Goal: Information Seeking & Learning: Learn about a topic

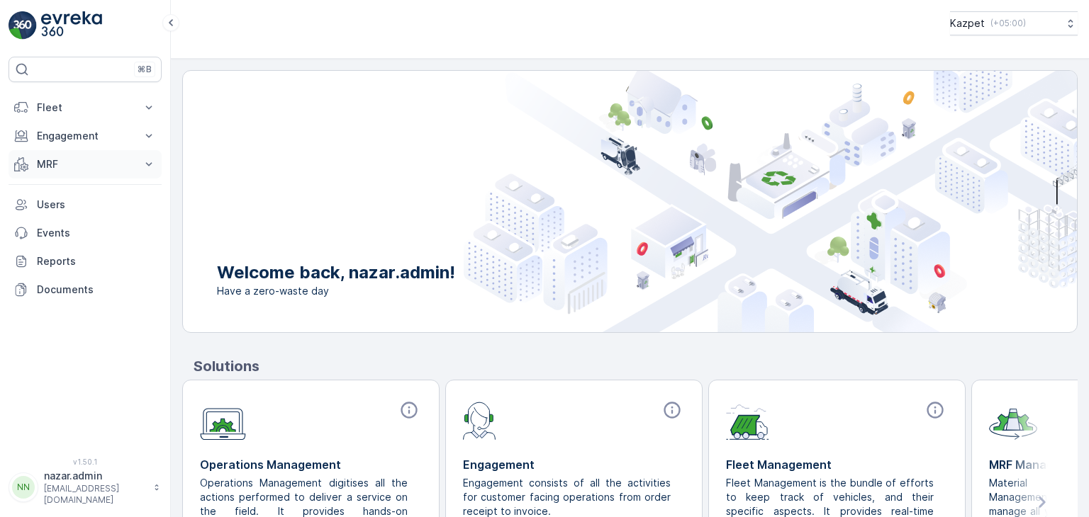
click at [78, 162] on p "MRF" at bounding box center [85, 164] width 96 height 14
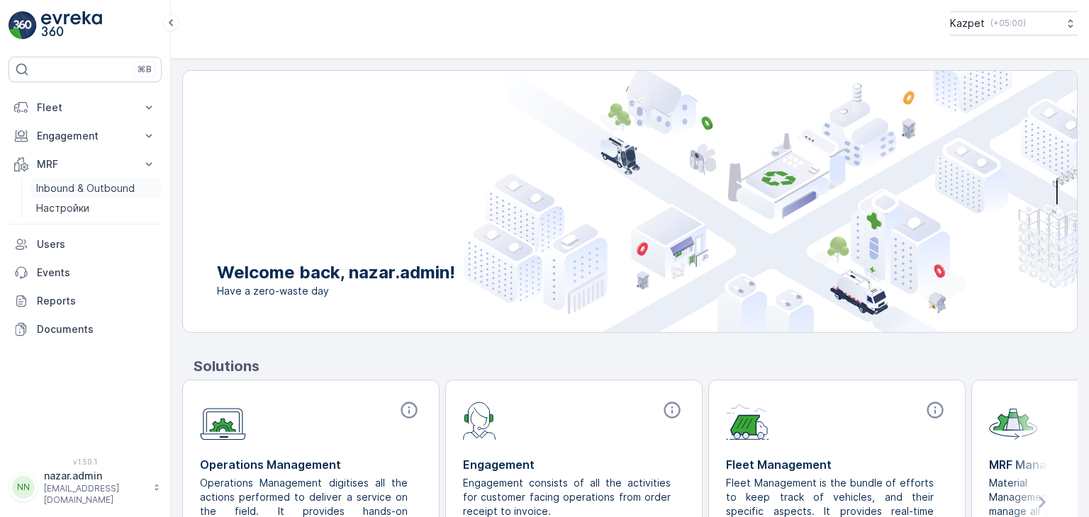
click at [73, 193] on p "Inbound & Outbound" at bounding box center [85, 188] width 99 height 14
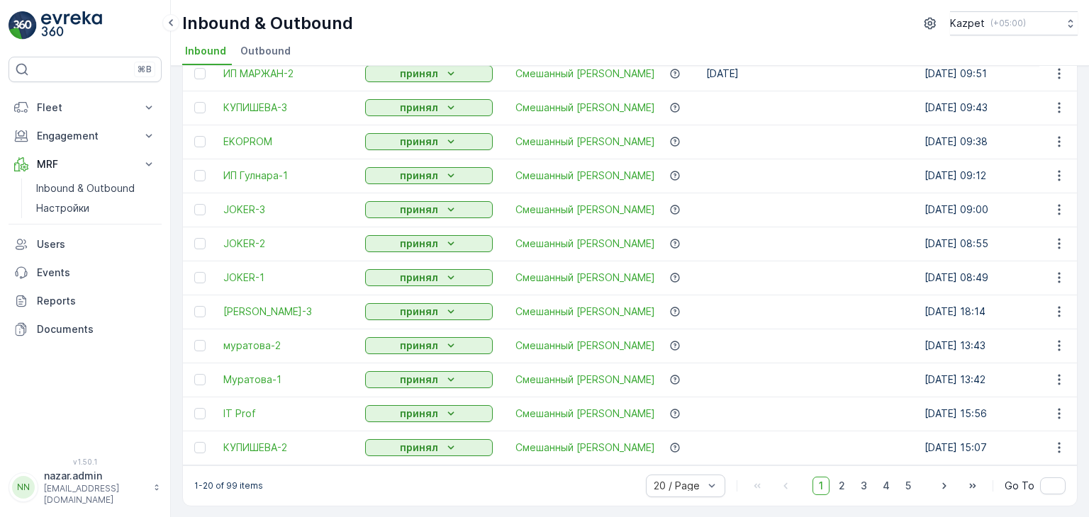
scroll to position [399, 0]
click at [861, 490] on span "3" at bounding box center [863, 485] width 19 height 18
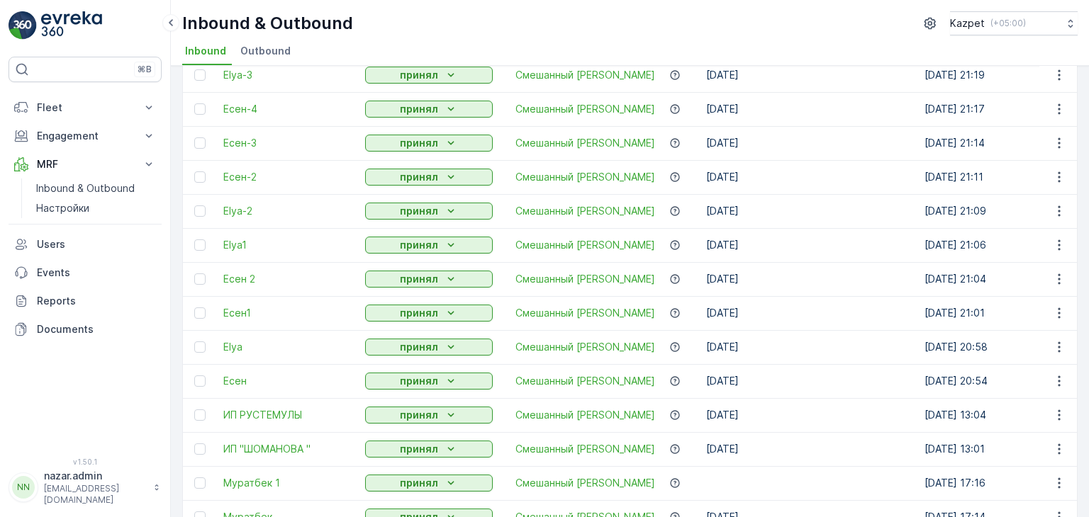
scroll to position [399, 0]
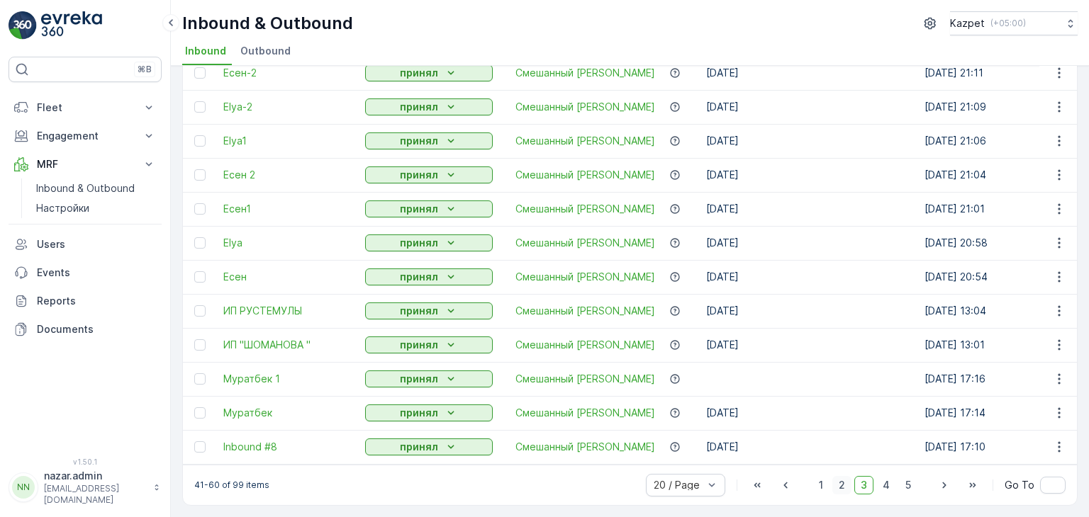
click at [840, 486] on span "2" at bounding box center [841, 485] width 19 height 18
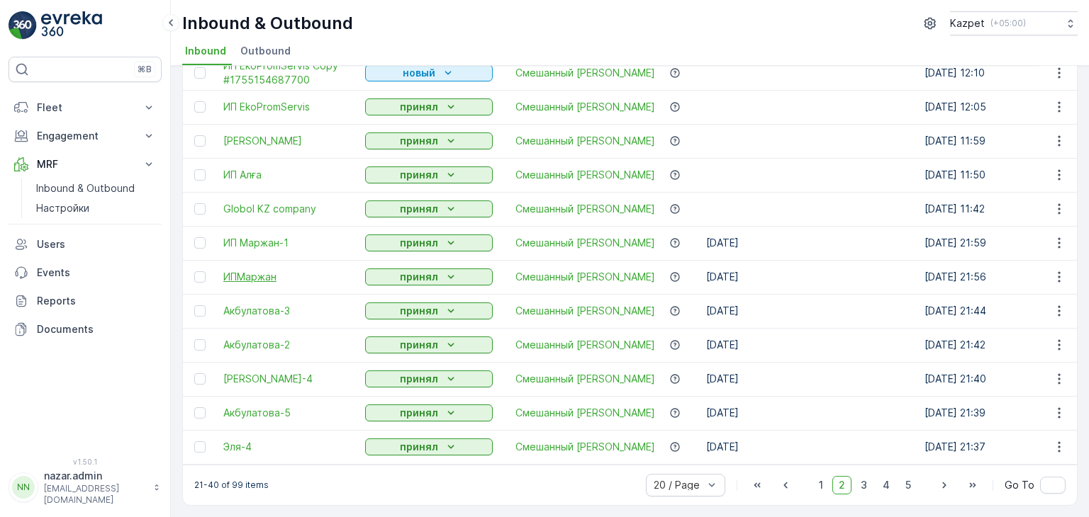
click at [245, 270] on span "ИПМаржан" at bounding box center [287, 277] width 128 height 14
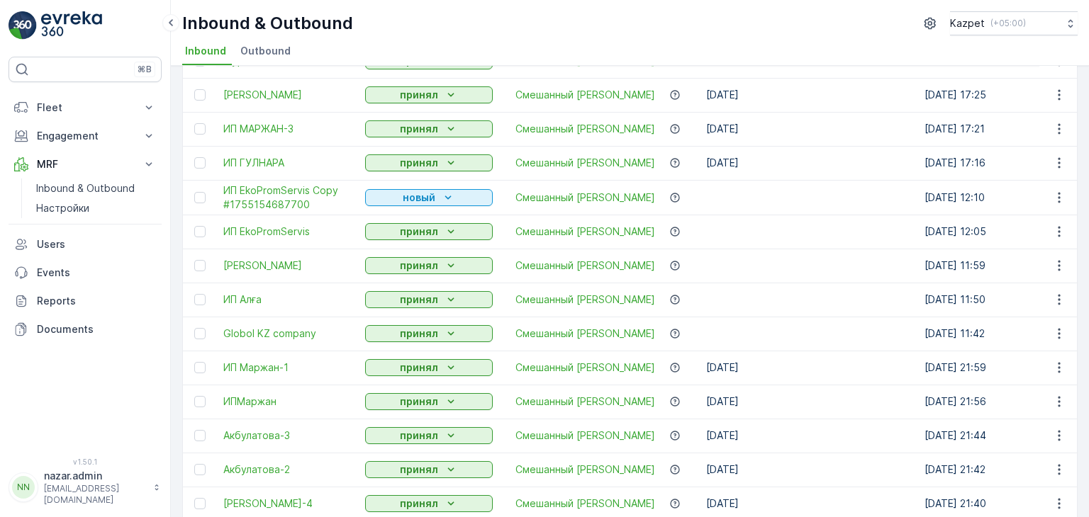
scroll to position [187, 0]
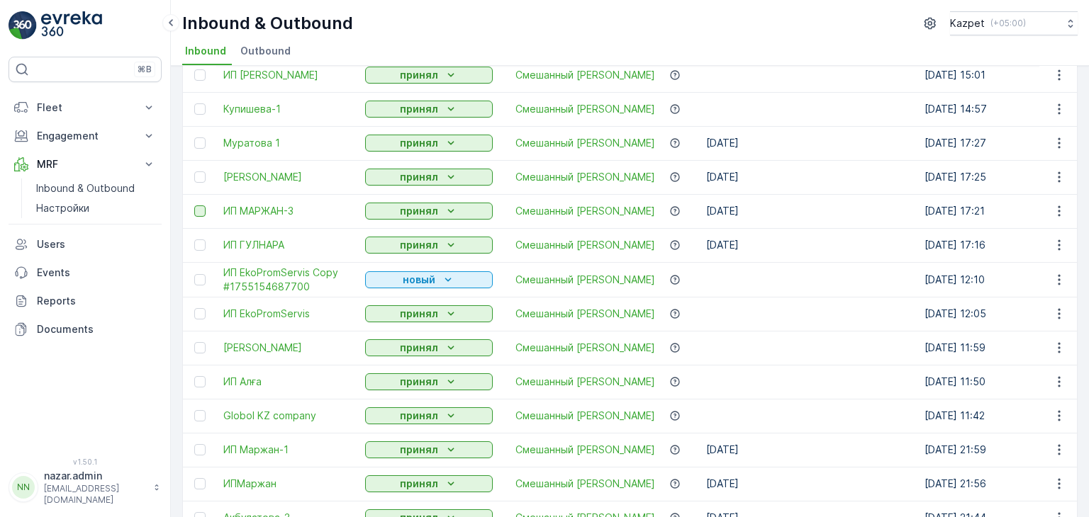
drag, startPoint x: 201, startPoint y: 177, endPoint x: 203, endPoint y: 204, distance: 27.7
click at [200, 177] on div at bounding box center [199, 177] width 11 height 11
click at [194, 172] on input "checkbox" at bounding box center [194, 172] width 0 height 0
click at [203, 206] on div at bounding box center [199, 211] width 11 height 11
click at [194, 206] on input "checkbox" at bounding box center [194, 206] width 0 height 0
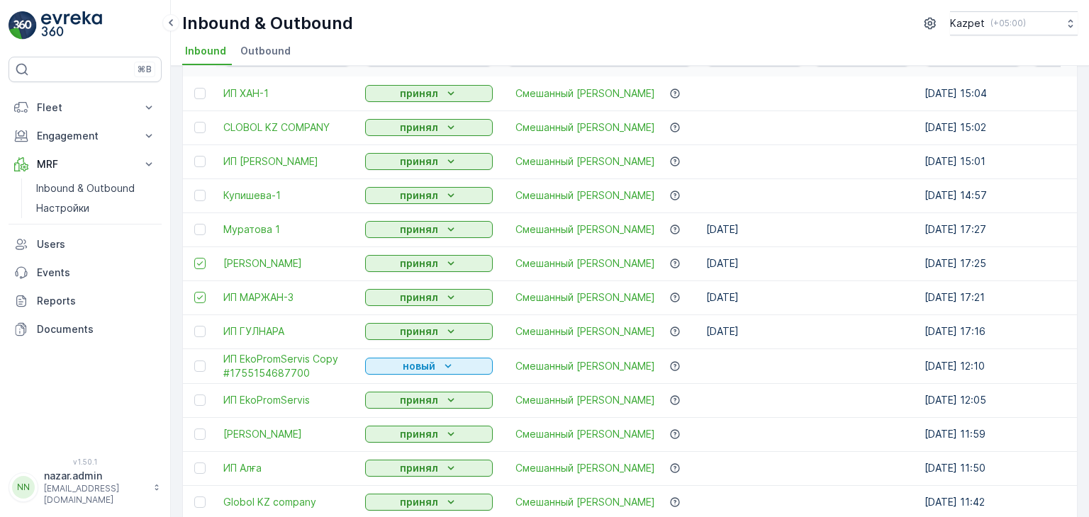
scroll to position [284, 0]
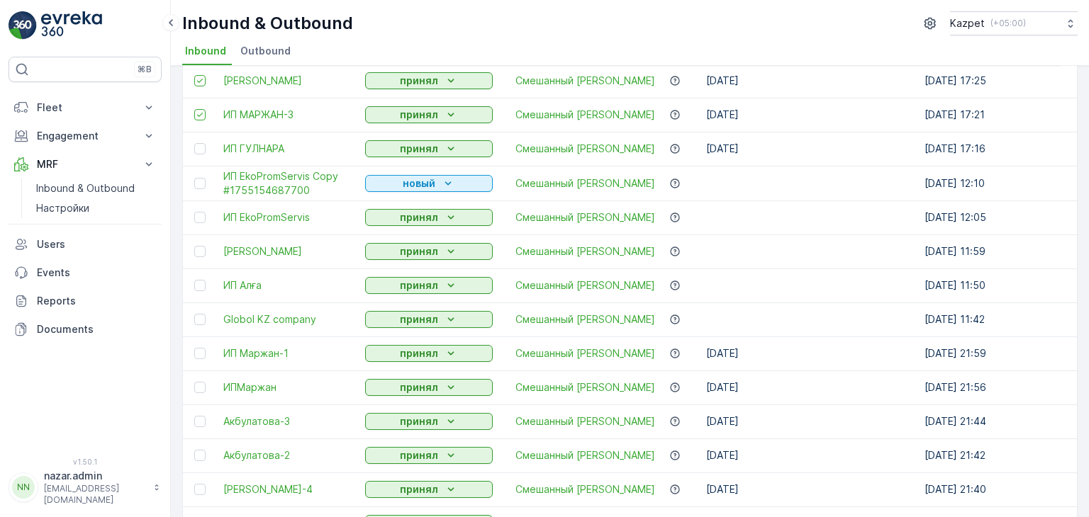
drag, startPoint x: 198, startPoint y: 116, endPoint x: 201, endPoint y: 89, distance: 27.7
click at [198, 116] on icon at bounding box center [200, 115] width 10 height 10
click at [194, 109] on input "checkbox" at bounding box center [194, 109] width 0 height 0
click at [204, 77] on icon at bounding box center [200, 81] width 10 height 10
click at [194, 75] on input "checkbox" at bounding box center [194, 75] width 0 height 0
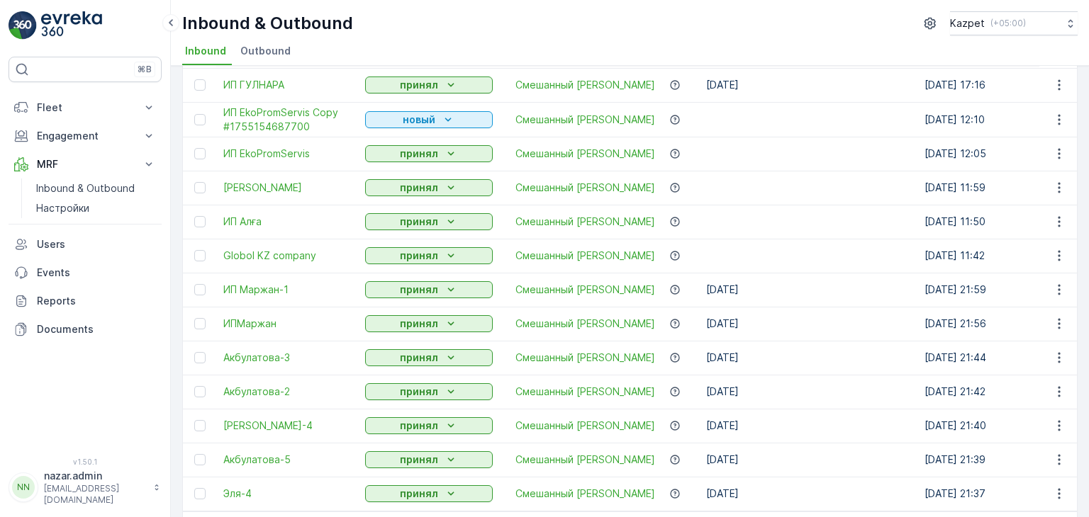
scroll to position [400, 0]
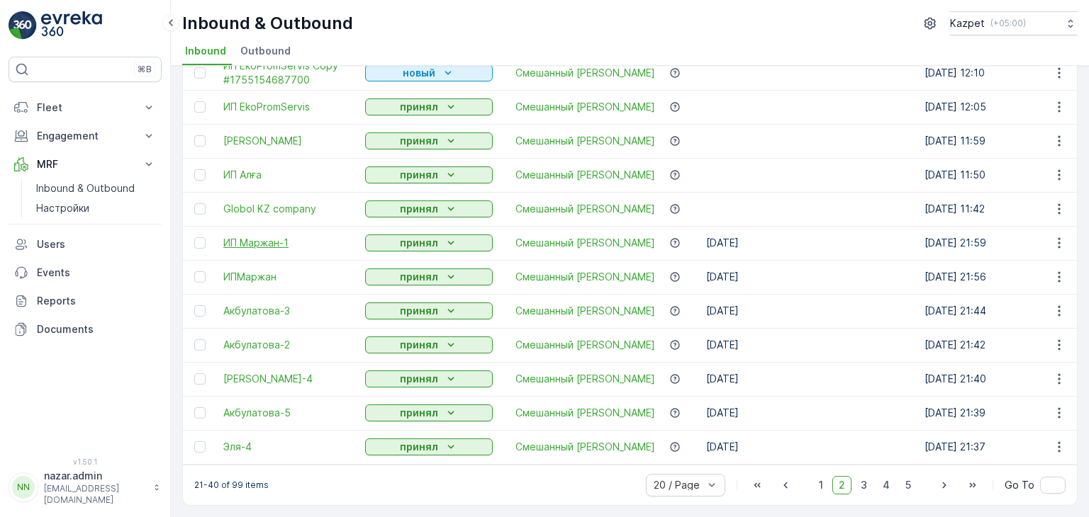
click at [247, 237] on span "ИП Маржан-1" at bounding box center [287, 243] width 128 height 14
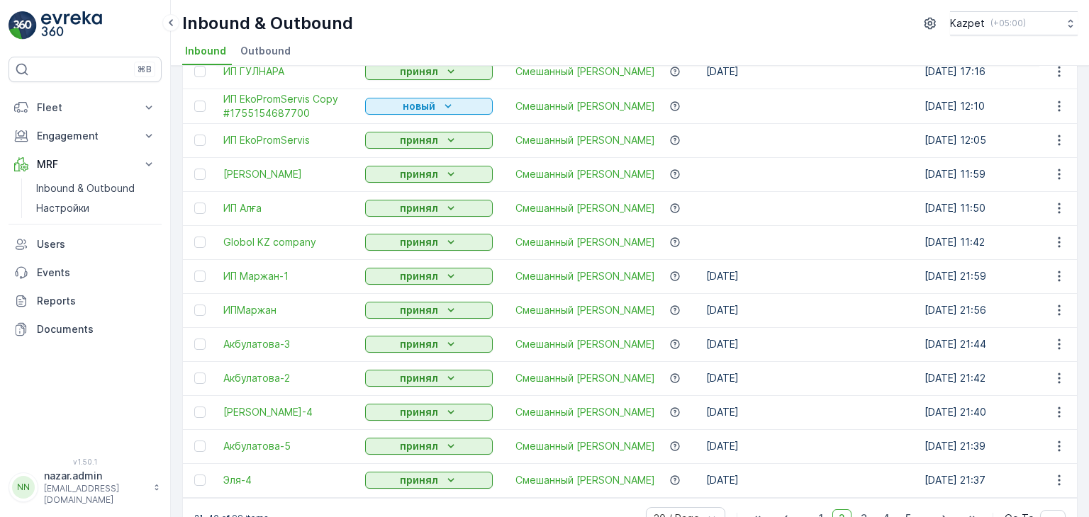
scroll to position [329, 0]
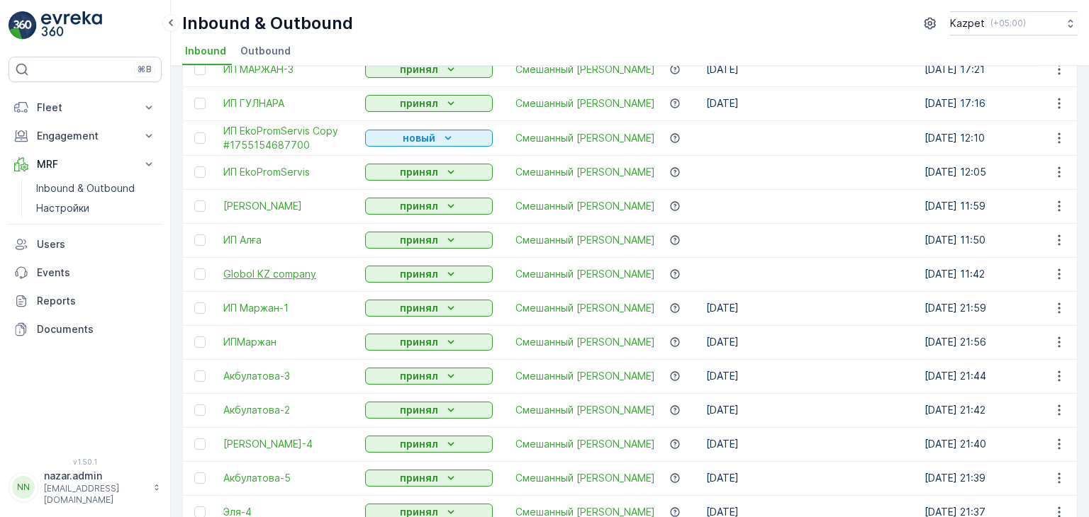
click at [233, 274] on span "Globol KZ company" at bounding box center [287, 274] width 128 height 14
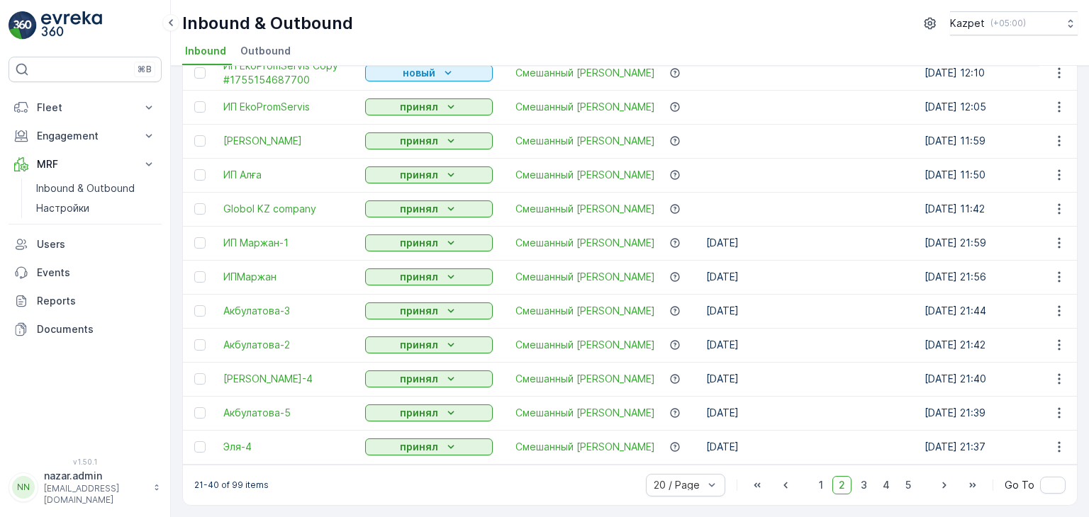
scroll to position [329, 0]
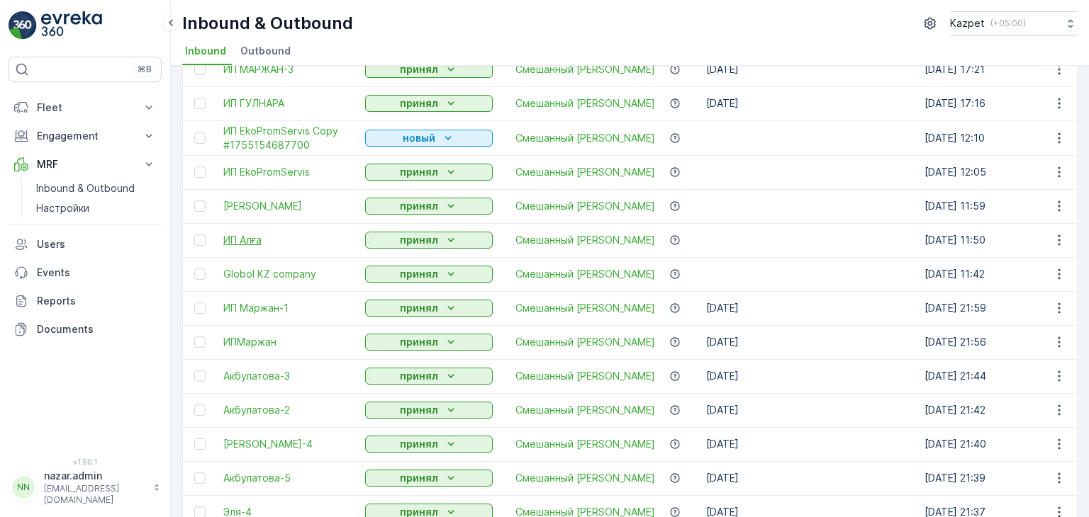
click at [253, 240] on span "ИП Алға" at bounding box center [287, 240] width 128 height 14
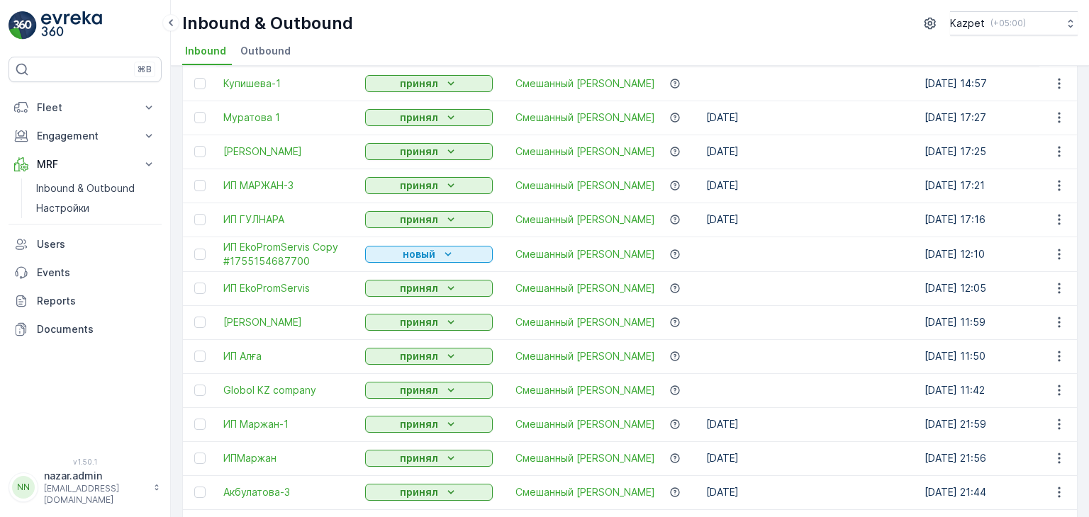
scroll to position [284, 0]
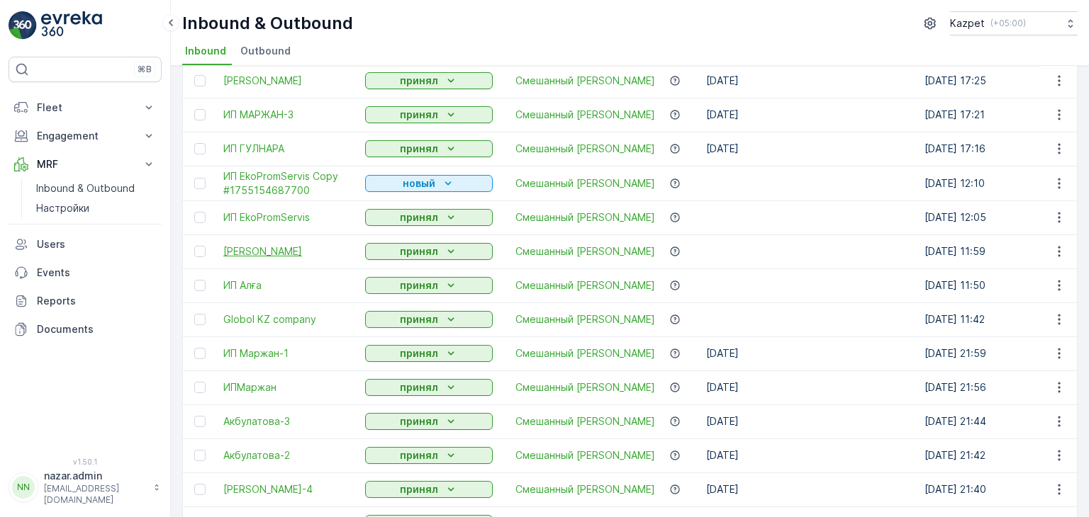
click at [246, 253] on span "[PERSON_NAME]" at bounding box center [287, 252] width 128 height 14
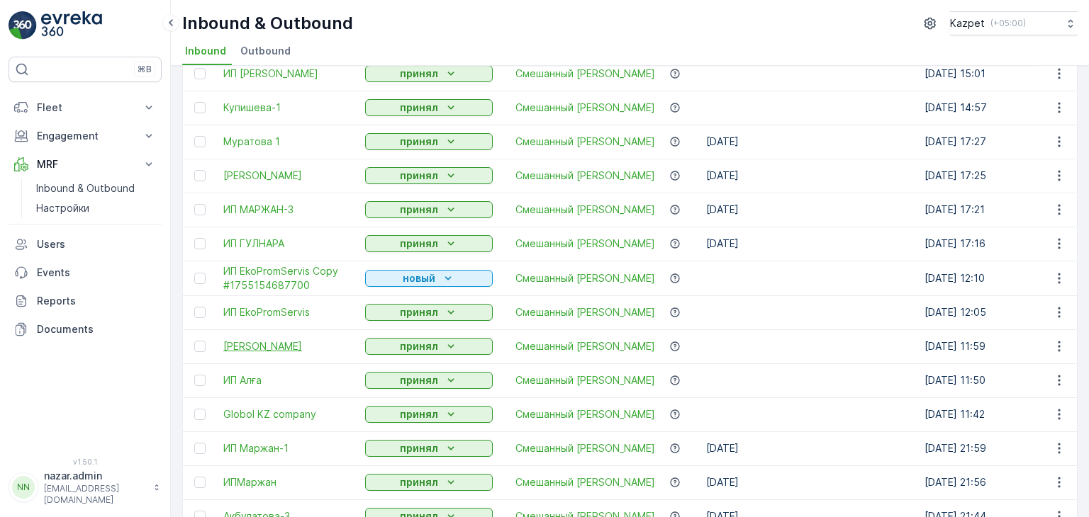
scroll to position [213, 0]
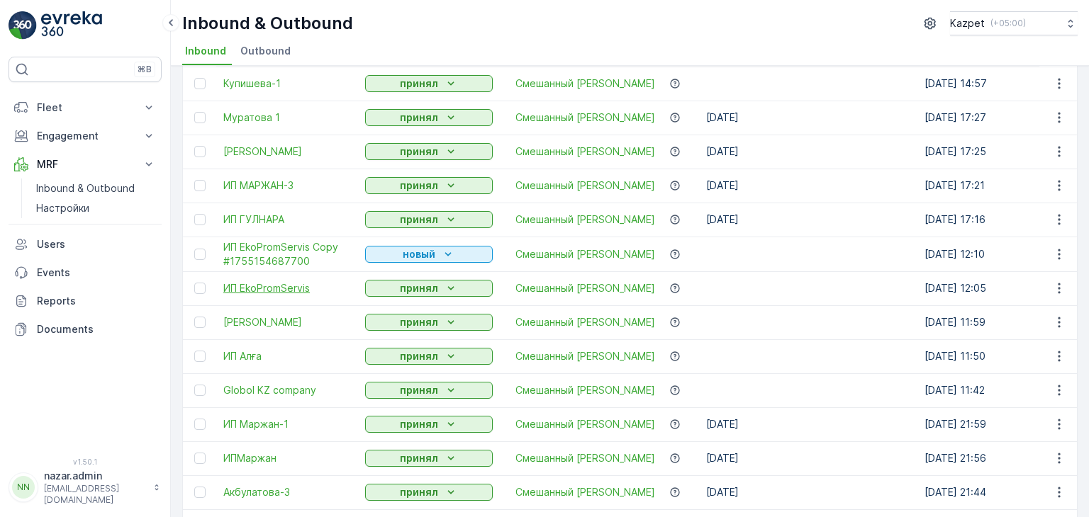
click at [254, 288] on span "ИП EkoPromServis" at bounding box center [287, 288] width 128 height 14
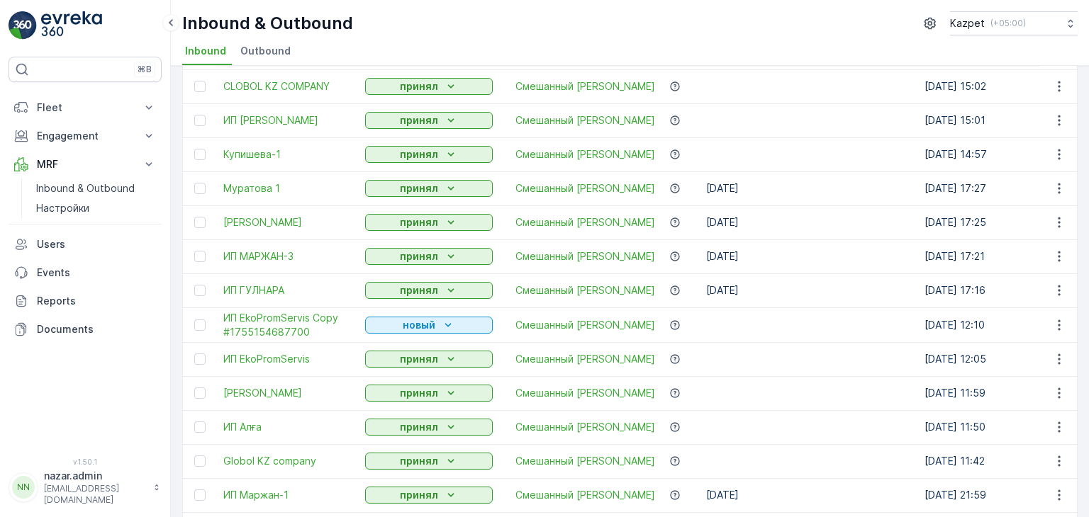
scroll to position [213, 0]
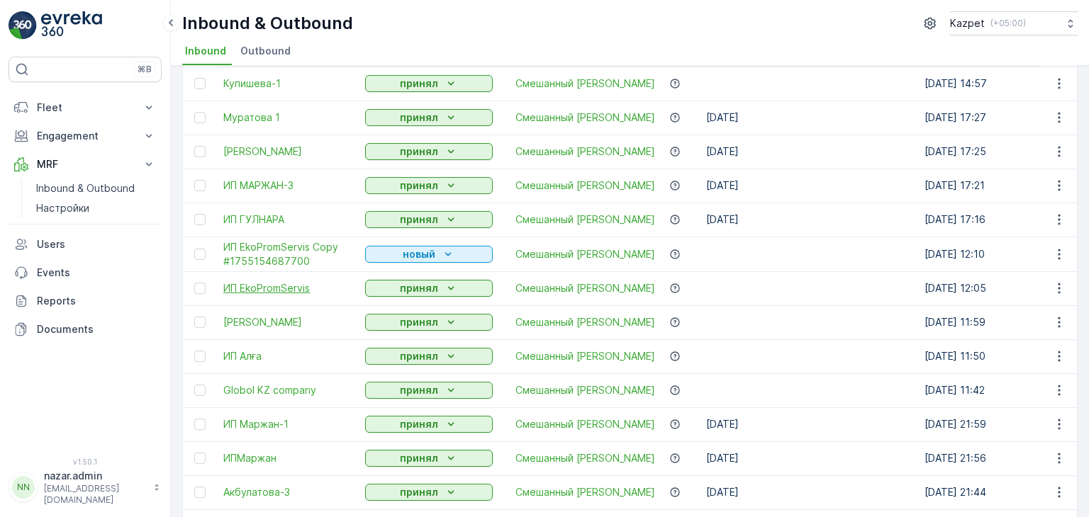
click at [247, 294] on span "ИП EkoPromServis" at bounding box center [287, 288] width 128 height 14
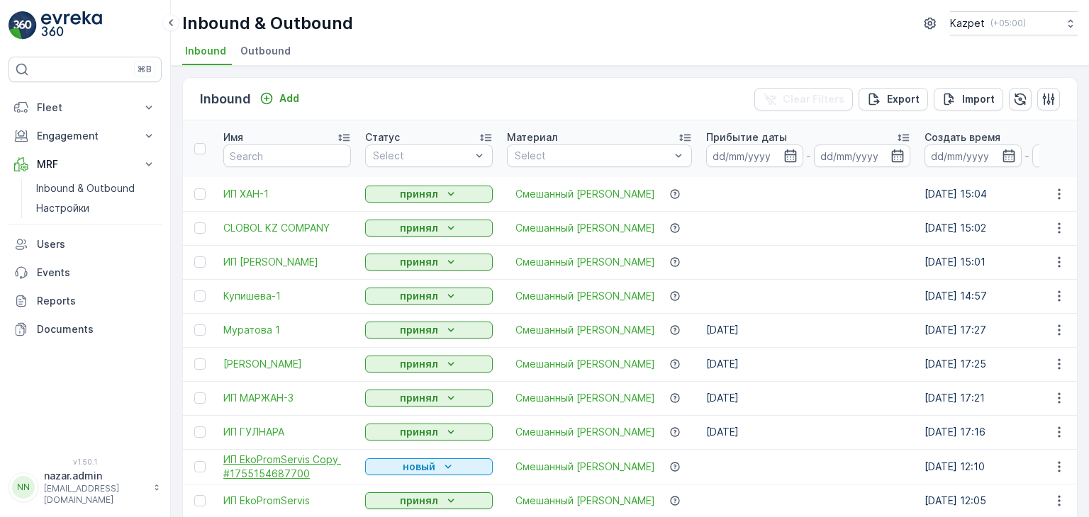
scroll to position [71, 0]
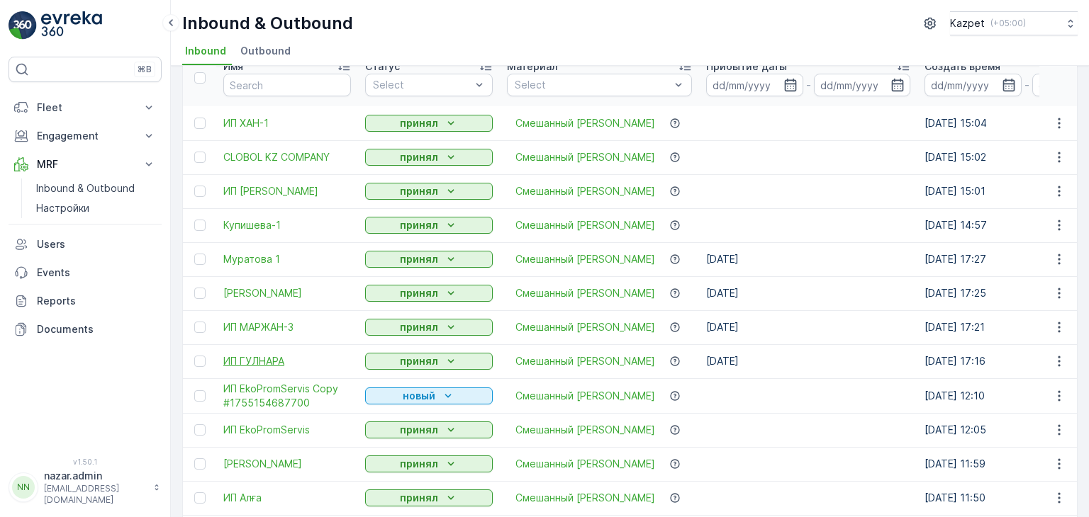
click at [274, 358] on span "ИП ГУЛНАРА" at bounding box center [287, 361] width 128 height 14
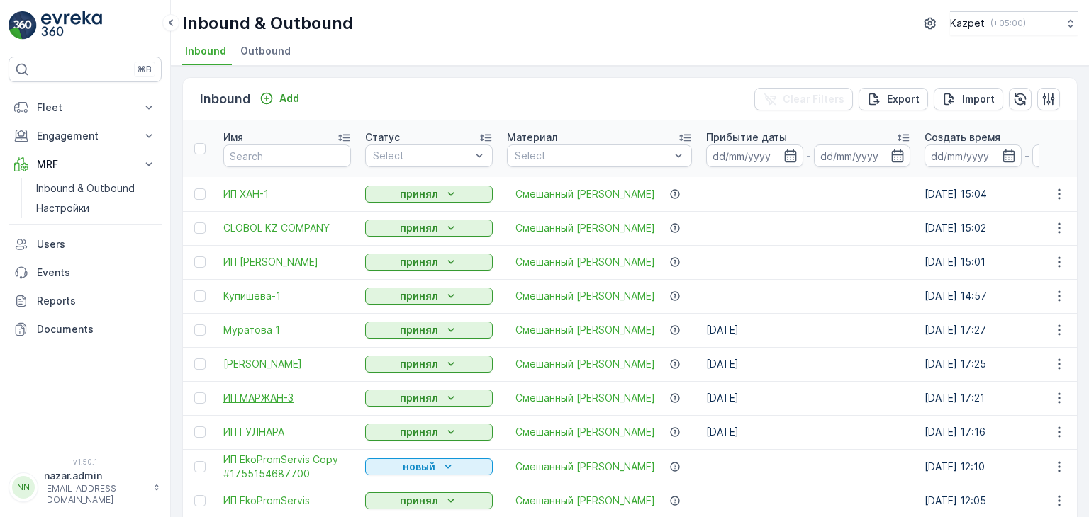
click at [281, 400] on span "ИП МАРЖАН-3" at bounding box center [287, 398] width 128 height 14
click at [252, 364] on span "[PERSON_NAME]" at bounding box center [287, 364] width 128 height 14
click at [264, 326] on span "Муратова 1" at bounding box center [287, 330] width 128 height 14
click at [251, 299] on span "Купишева-1" at bounding box center [287, 296] width 128 height 14
click at [251, 261] on span "ИП [PERSON_NAME]" at bounding box center [287, 262] width 128 height 14
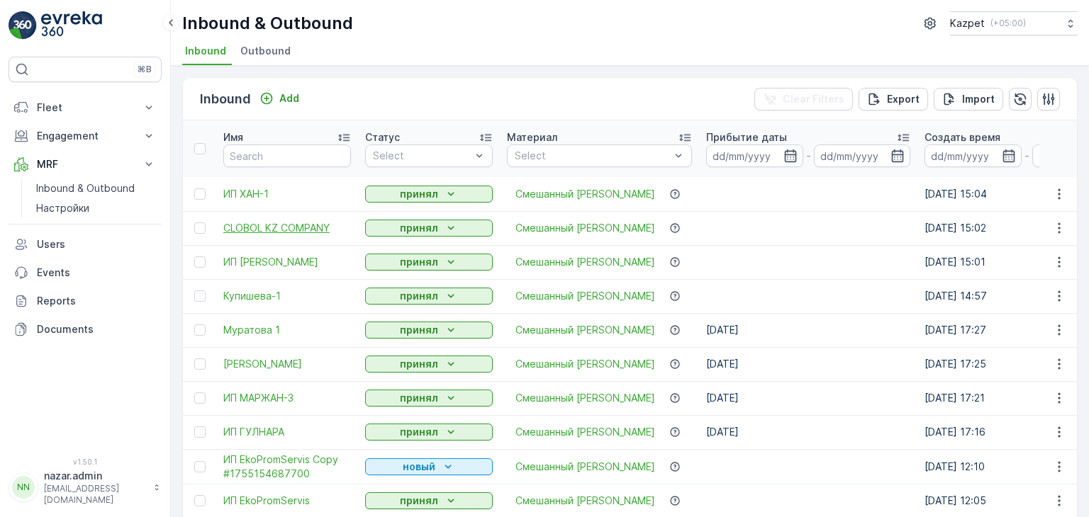
click at [246, 230] on span "CLOBOL KZ COMPANY" at bounding box center [287, 228] width 128 height 14
click at [254, 191] on span "ИП ХАН-1" at bounding box center [287, 194] width 128 height 14
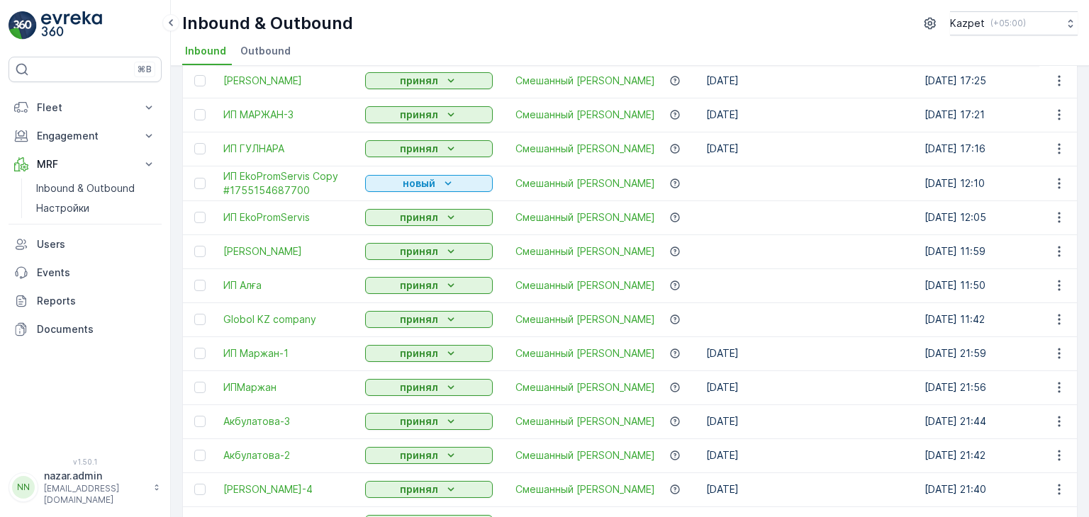
scroll to position [400, 0]
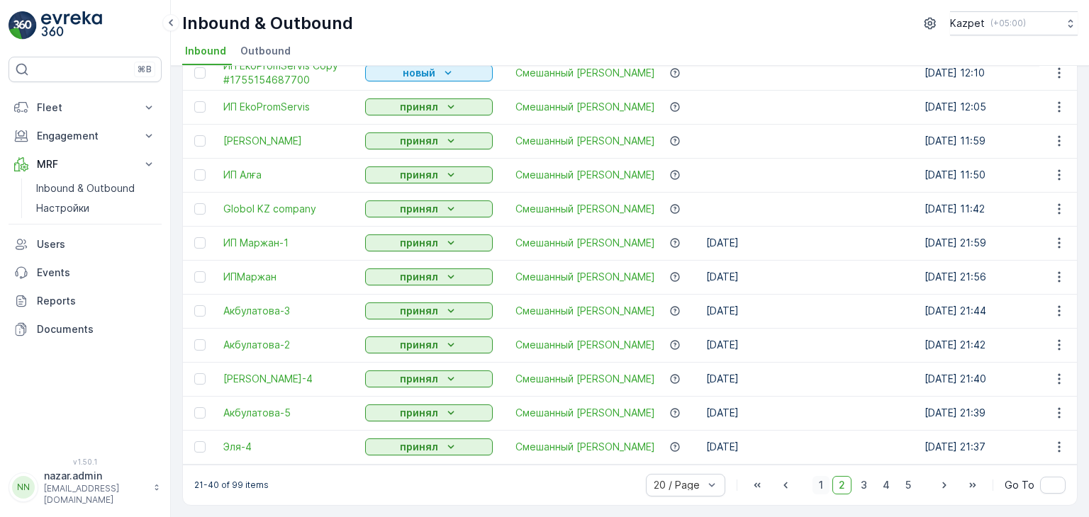
click at [821, 486] on span "1" at bounding box center [820, 485] width 17 height 18
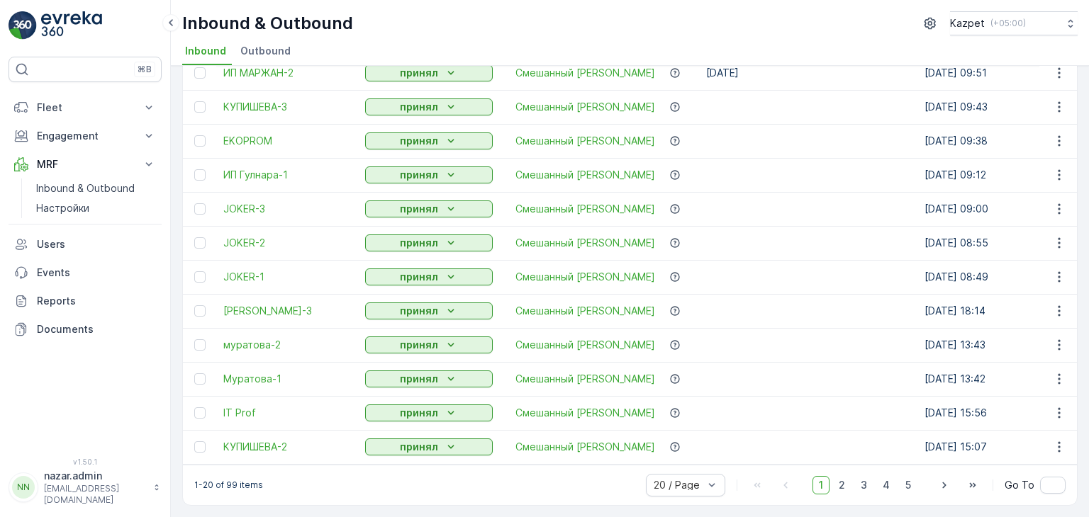
scroll to position [399, 0]
click at [266, 441] on span "КУПИШЕВА-2" at bounding box center [287, 447] width 128 height 14
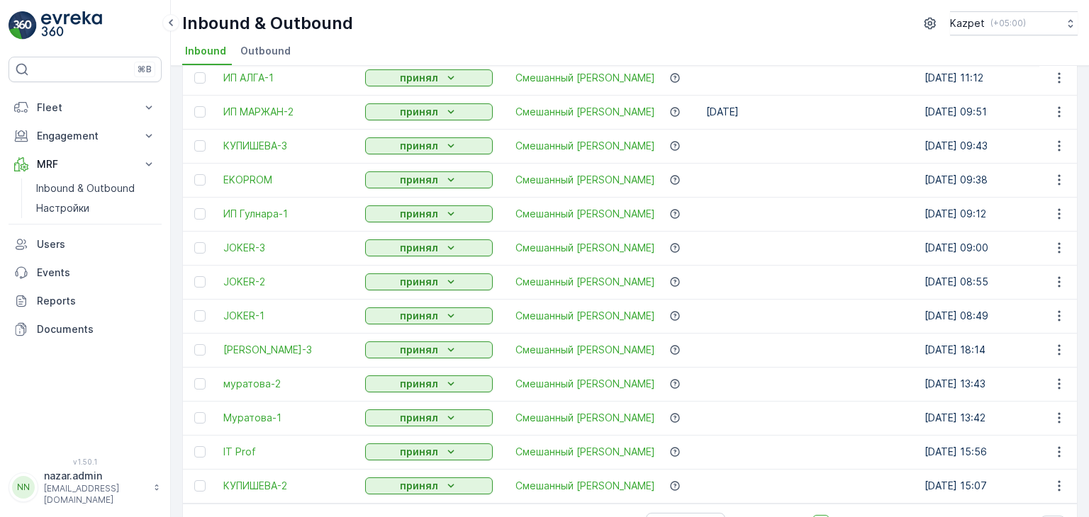
scroll to position [399, 0]
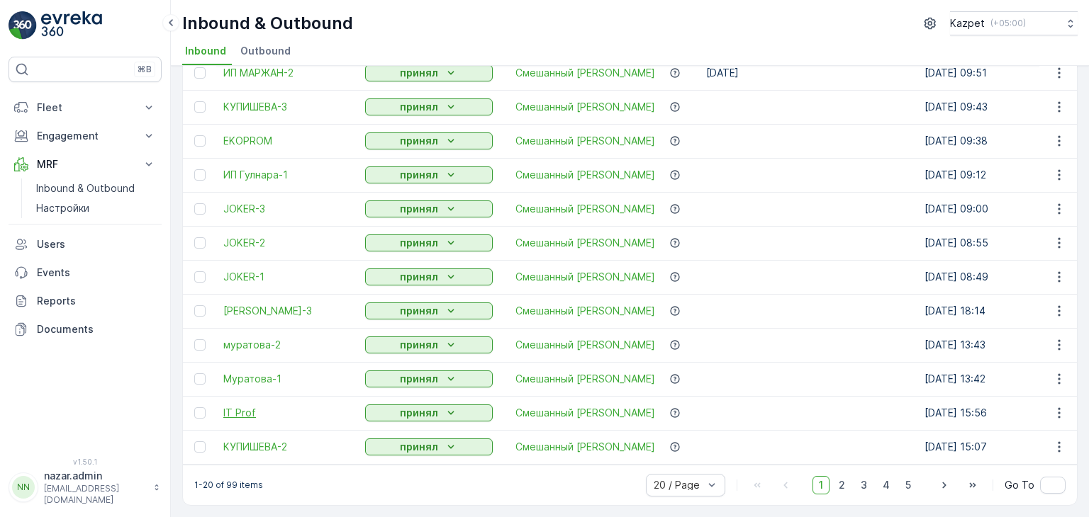
click at [237, 406] on span "IT Prof" at bounding box center [287, 413] width 128 height 14
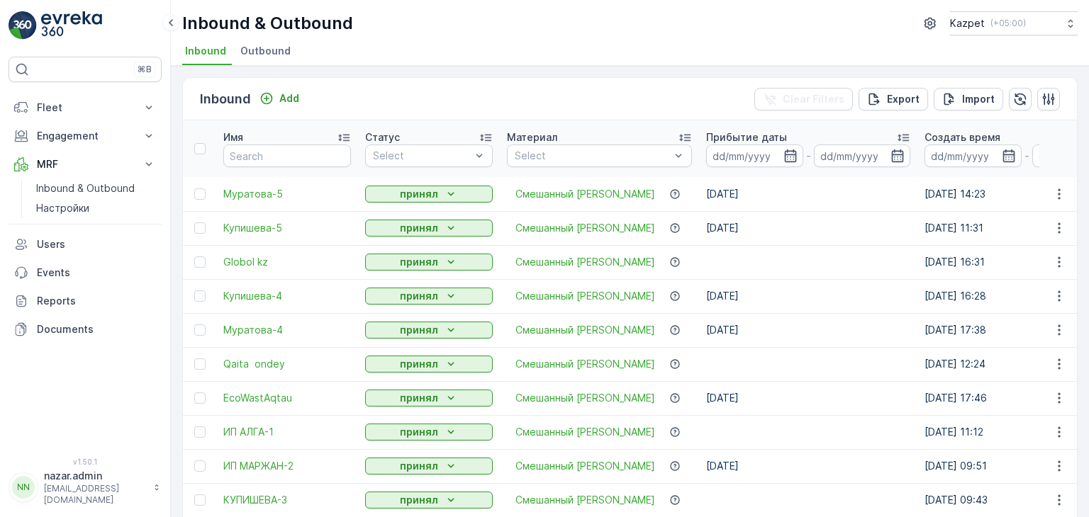
scroll to position [399, 0]
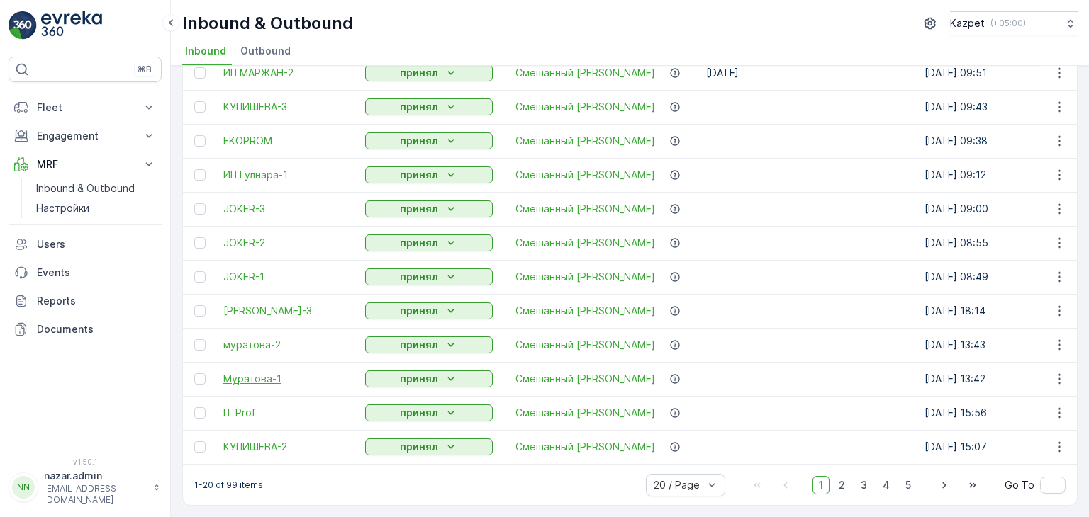
click at [245, 375] on span "Муратова-1" at bounding box center [287, 379] width 128 height 14
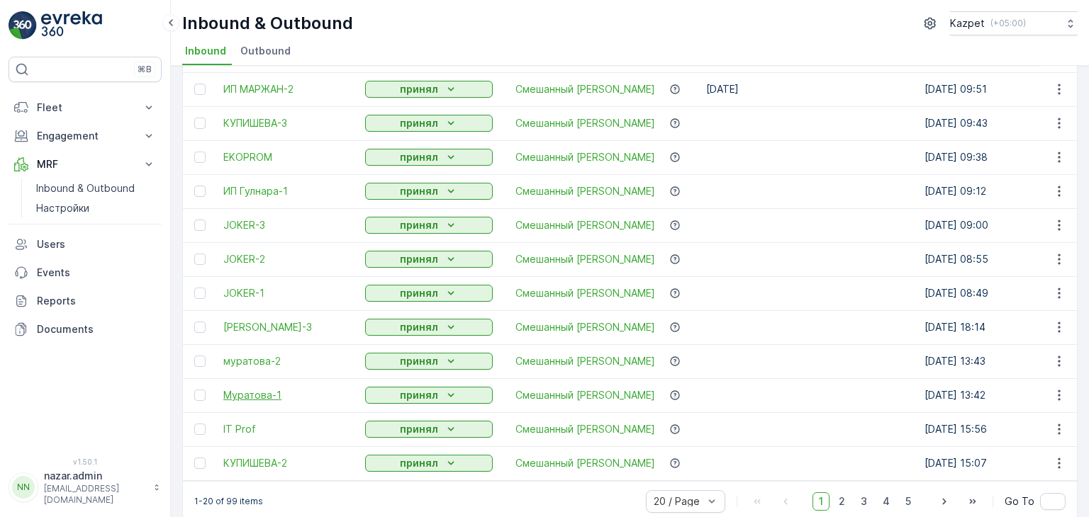
scroll to position [399, 0]
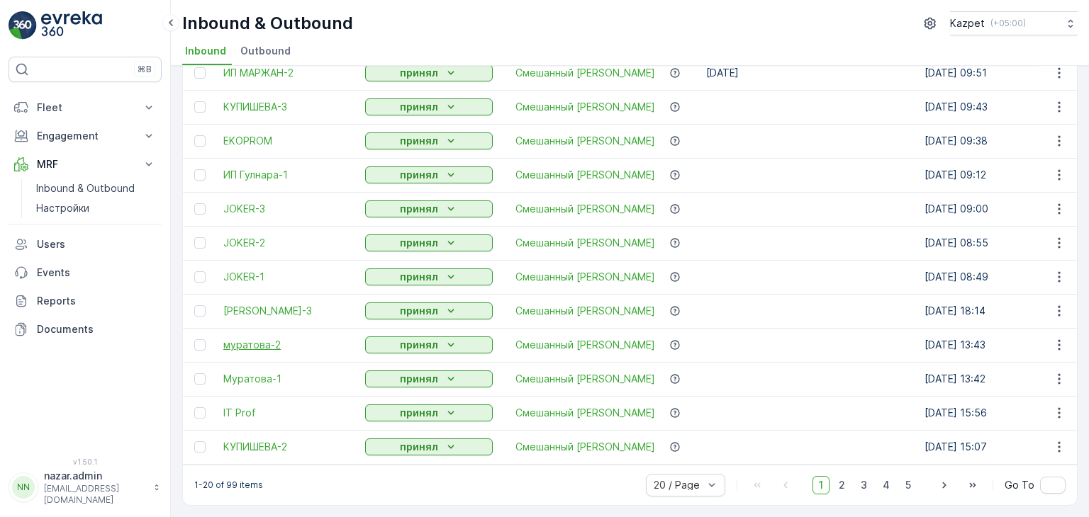
click at [255, 338] on span "муратова-2" at bounding box center [287, 345] width 128 height 14
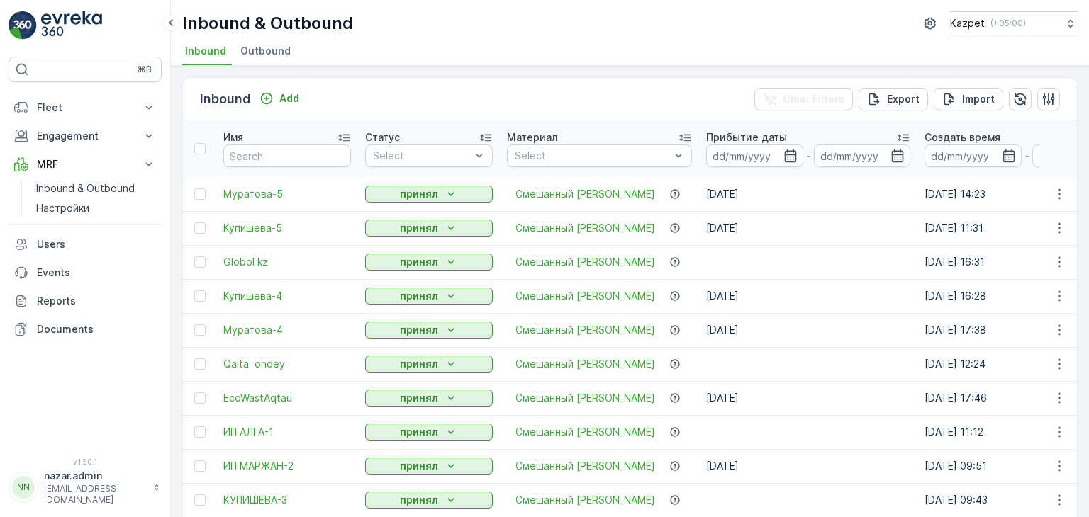
scroll to position [399, 0]
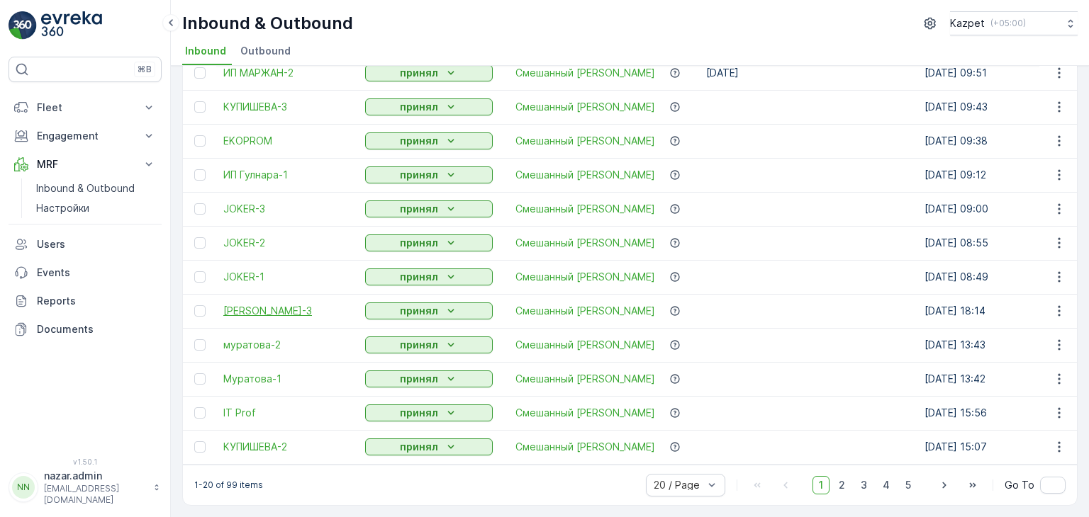
click at [264, 304] on span "[PERSON_NAME]-3" at bounding box center [287, 311] width 128 height 14
click at [242, 270] on span "JOKER-1" at bounding box center [287, 277] width 128 height 14
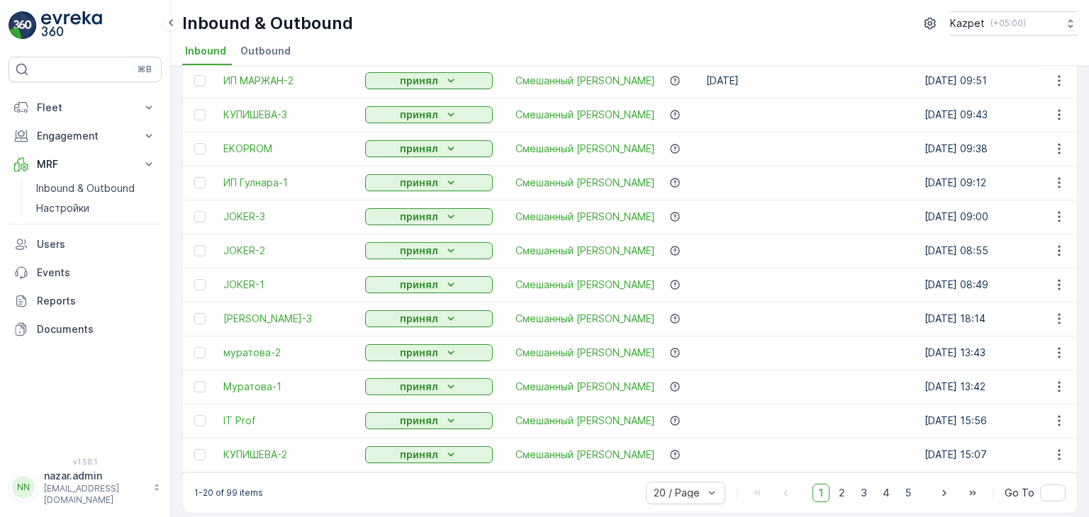
scroll to position [399, 0]
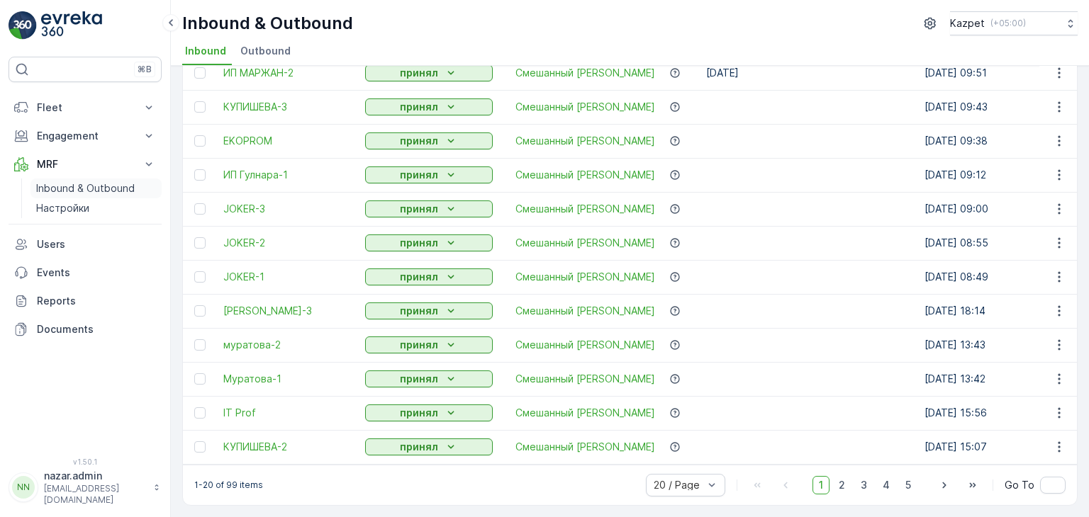
click at [72, 188] on p "Inbound & Outbound" at bounding box center [85, 188] width 99 height 14
click at [771, 501] on div "1-20 of 99 items 20 / Page 1 2 3 4 5 Go To" at bounding box center [630, 485] width 894 height 40
click at [834, 486] on span "2" at bounding box center [841, 485] width 19 height 18
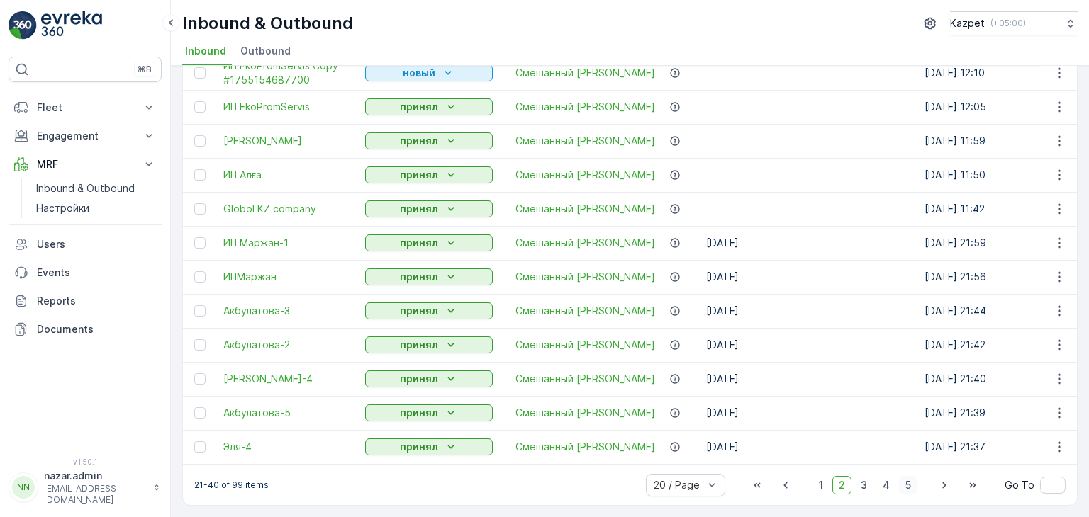
click at [907, 486] on span "5" at bounding box center [908, 485] width 18 height 18
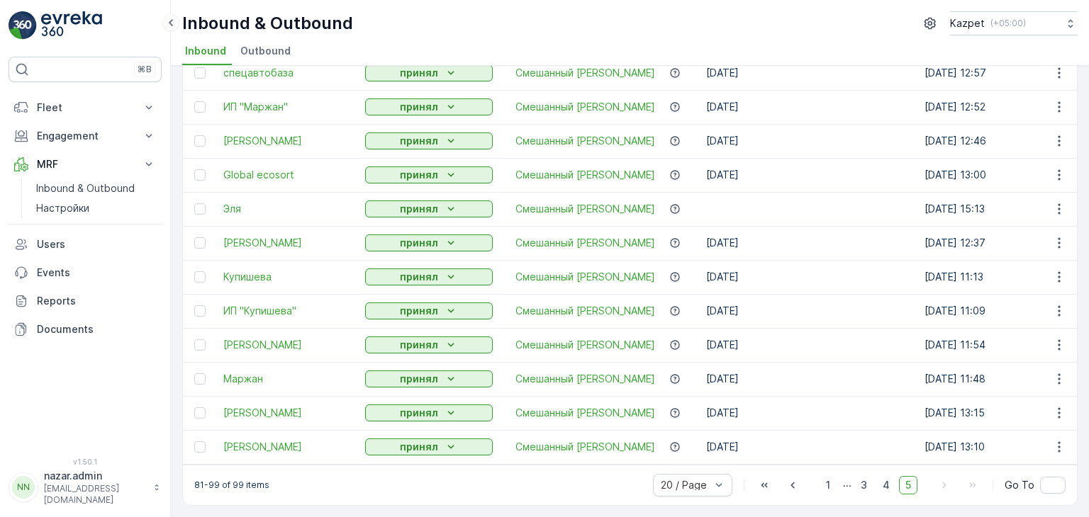
scroll to position [365, 0]
click at [904, 490] on span "5" at bounding box center [908, 485] width 18 height 18
click at [884, 488] on span "4" at bounding box center [886, 485] width 20 height 18
click at [911, 485] on span "5" at bounding box center [908, 485] width 18 height 18
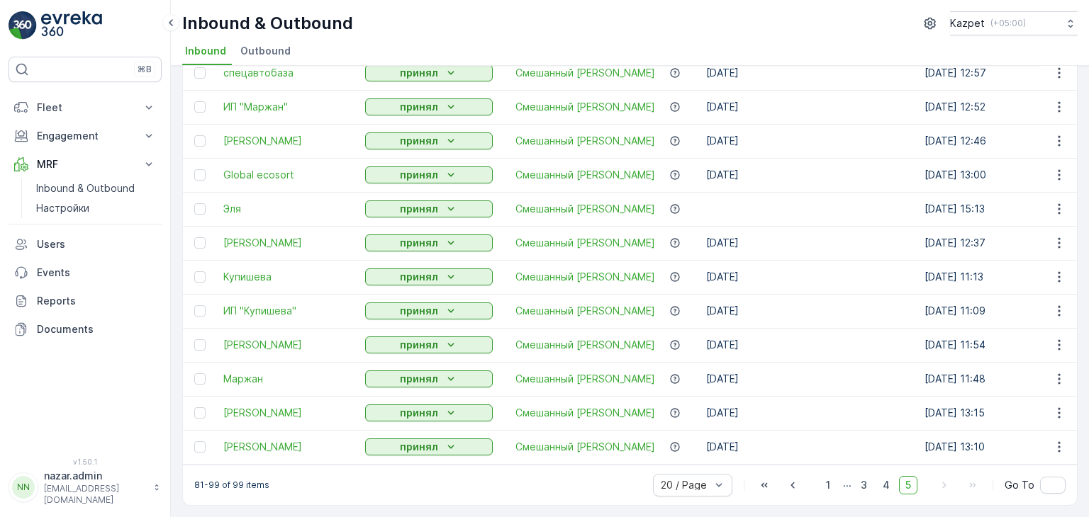
scroll to position [365, 0]
click at [883, 489] on span "4" at bounding box center [886, 485] width 20 height 18
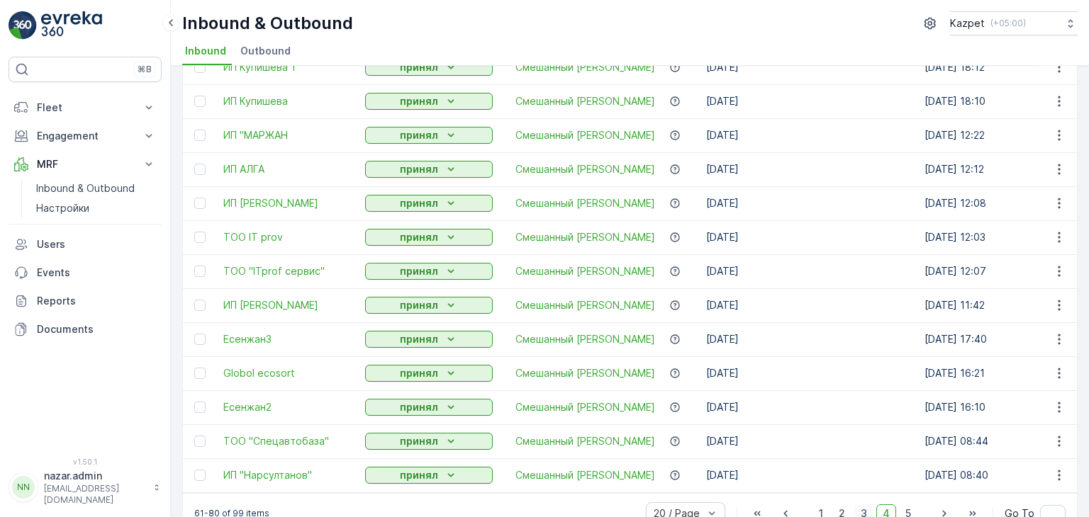
click at [863, 505] on span "3" at bounding box center [863, 514] width 19 height 18
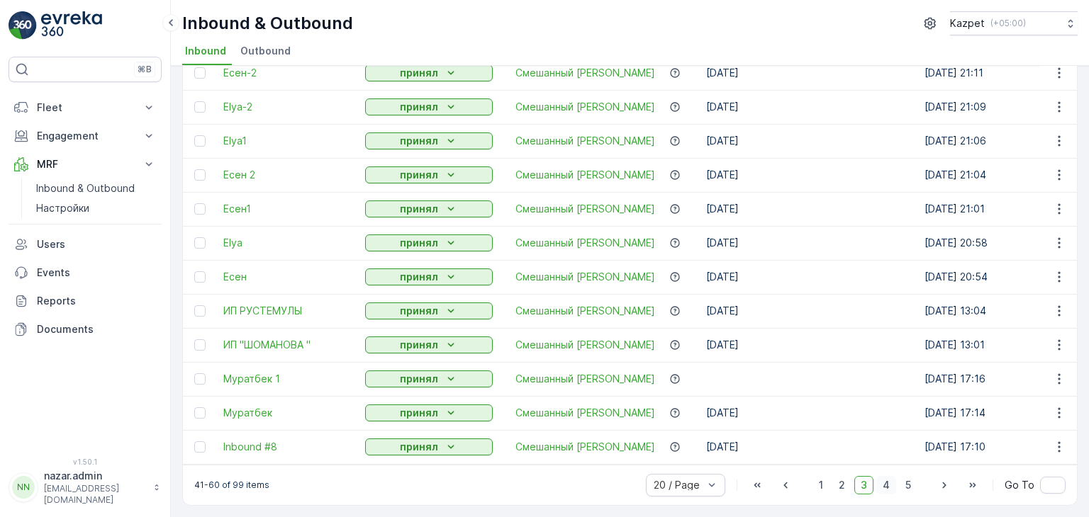
click at [892, 486] on span "4" at bounding box center [886, 485] width 20 height 18
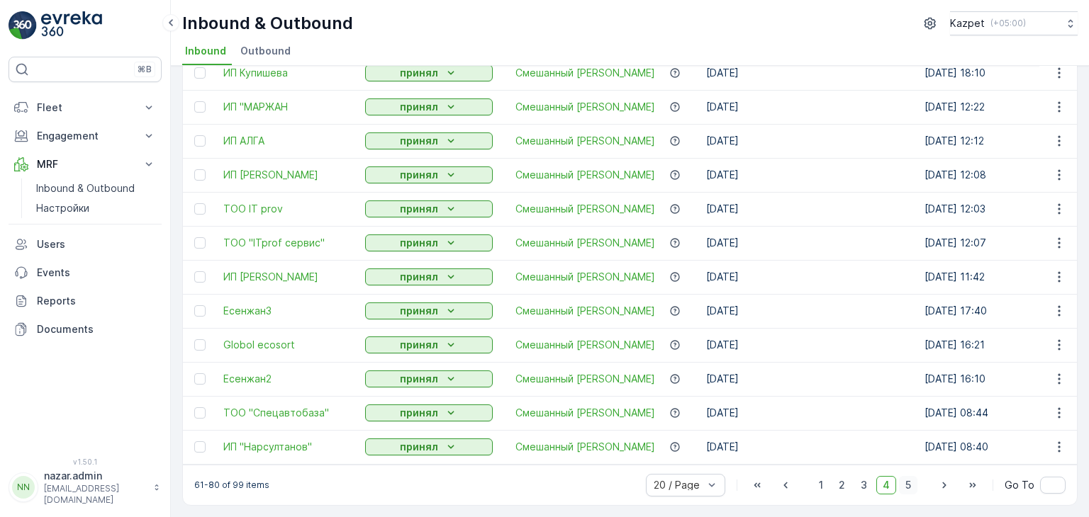
click at [904, 484] on span "5" at bounding box center [908, 485] width 18 height 18
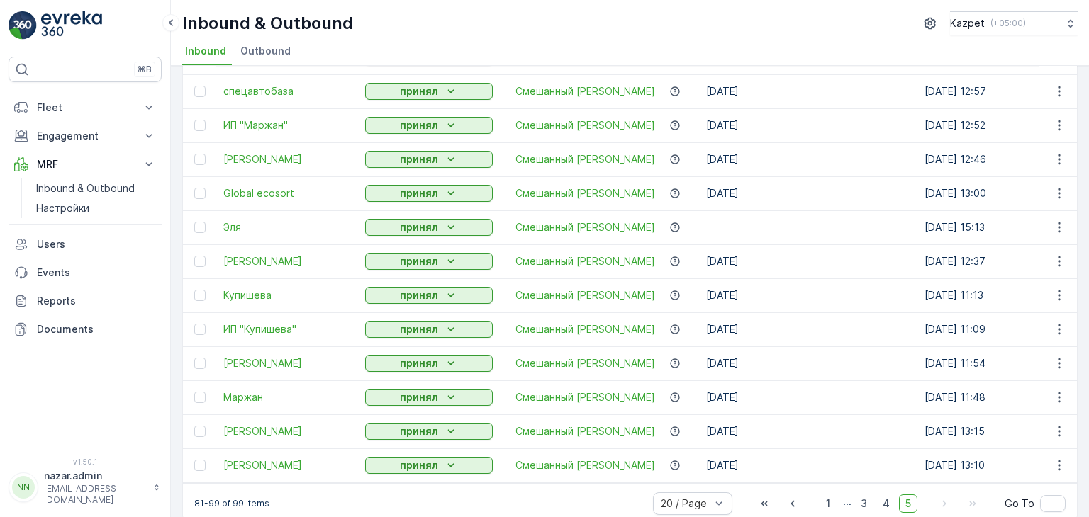
scroll to position [365, 0]
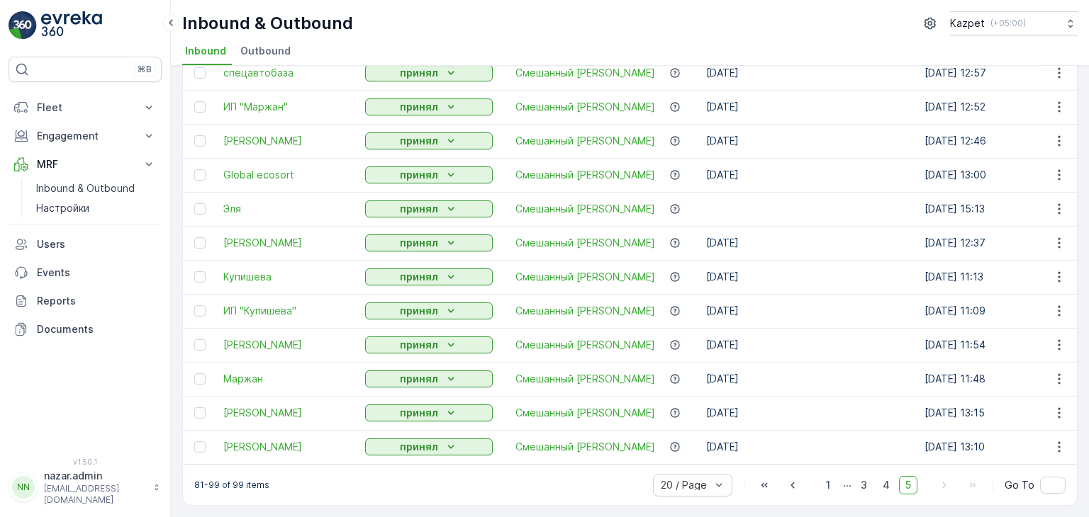
click at [907, 486] on span "5" at bounding box center [908, 485] width 18 height 18
click at [882, 486] on span "4" at bounding box center [886, 485] width 20 height 18
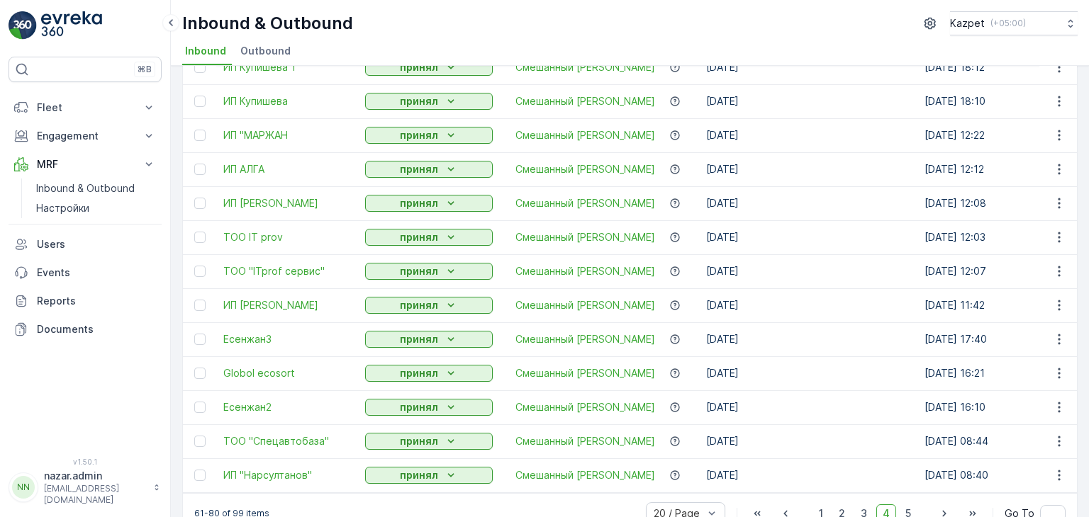
click at [917, 487] on td "[DATE] 08:40" at bounding box center [1026, 476] width 218 height 34
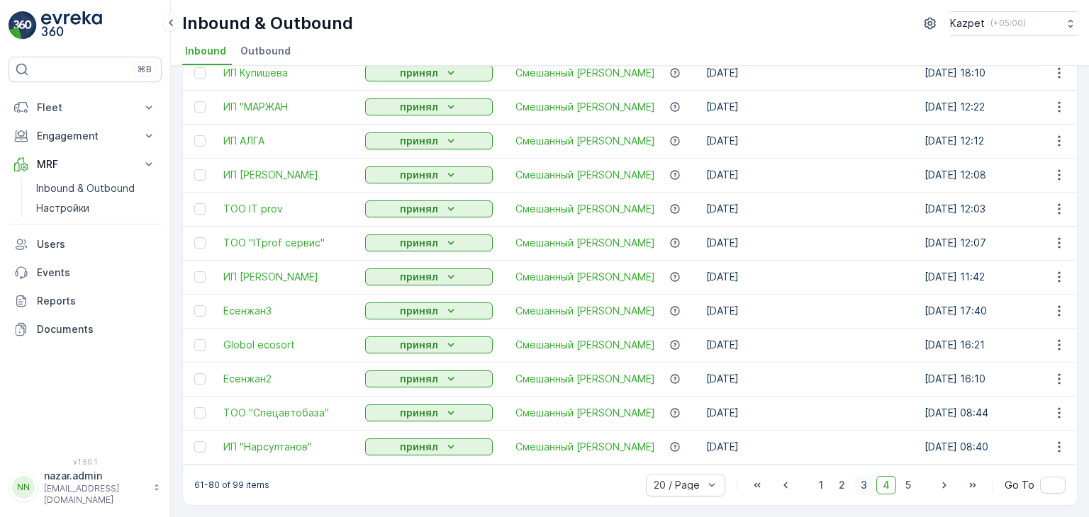
click at [866, 488] on span "3" at bounding box center [863, 485] width 19 height 18
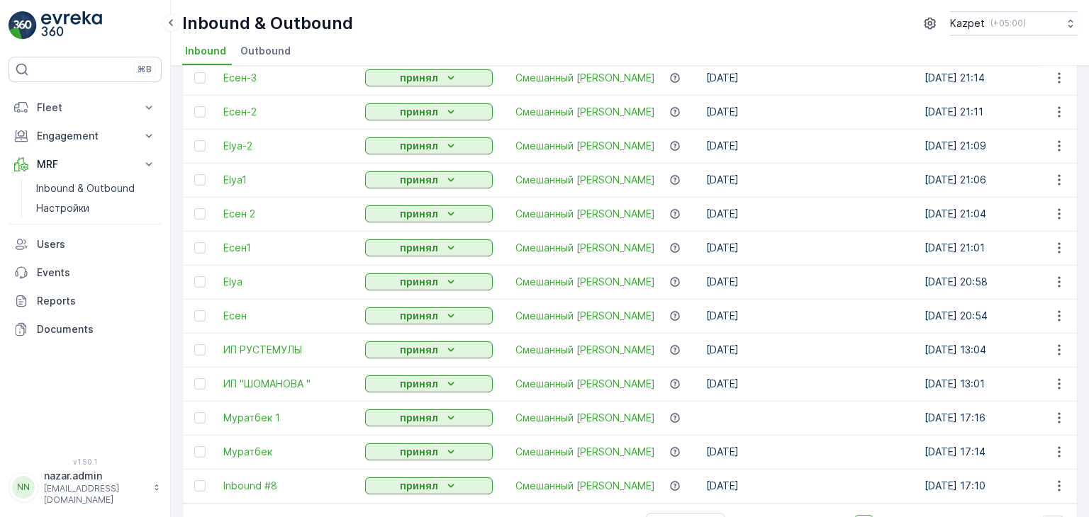
scroll to position [399, 0]
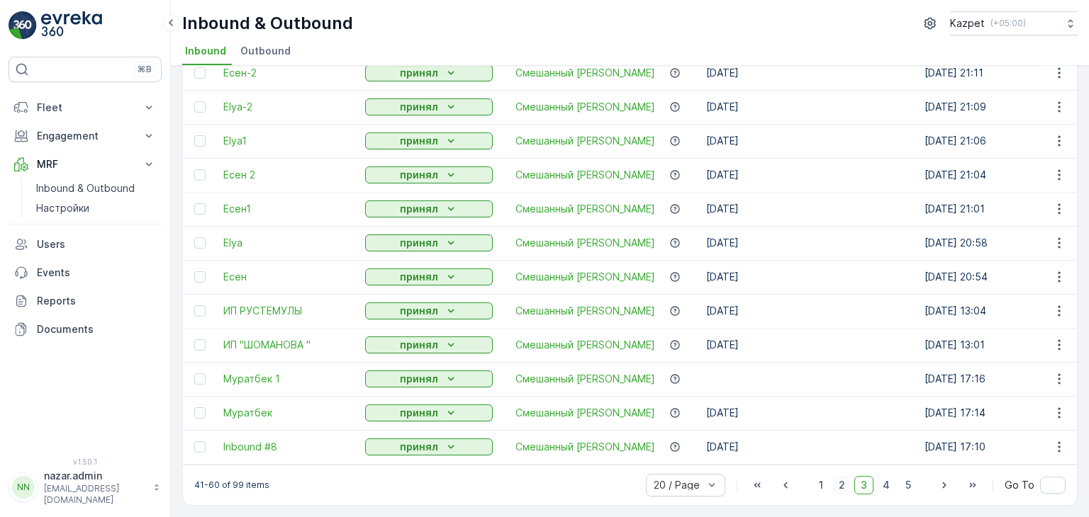
click at [841, 487] on span "2" at bounding box center [841, 485] width 19 height 18
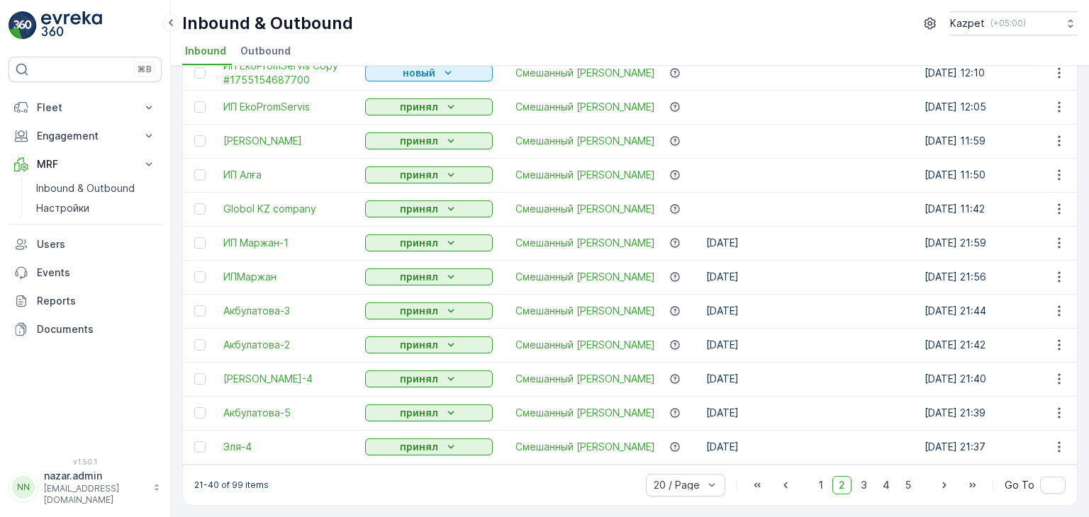
scroll to position [400, 0]
click at [865, 491] on span "3" at bounding box center [863, 485] width 19 height 18
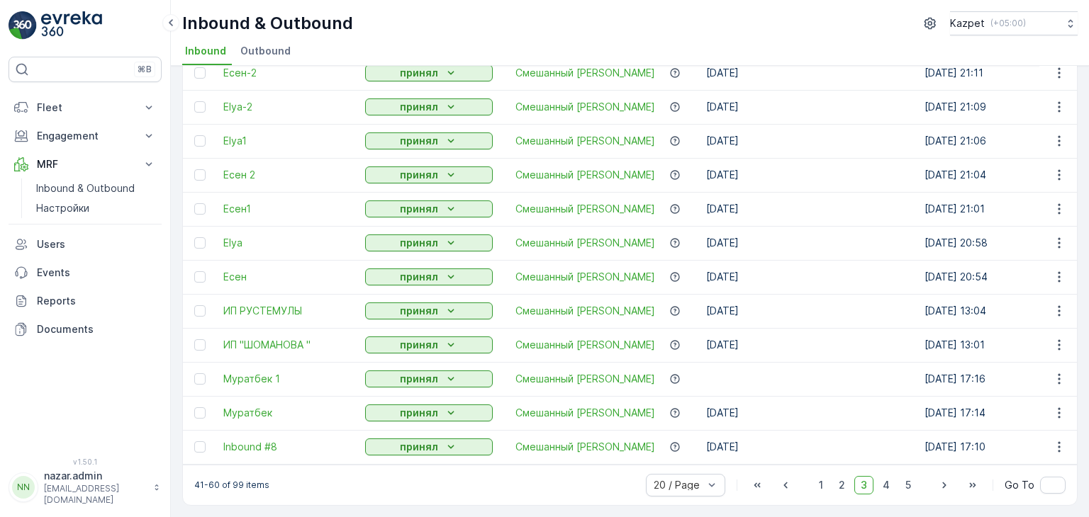
scroll to position [399, 0]
click at [825, 488] on span "1" at bounding box center [820, 485] width 17 height 18
